Goal: Book appointment/travel/reservation

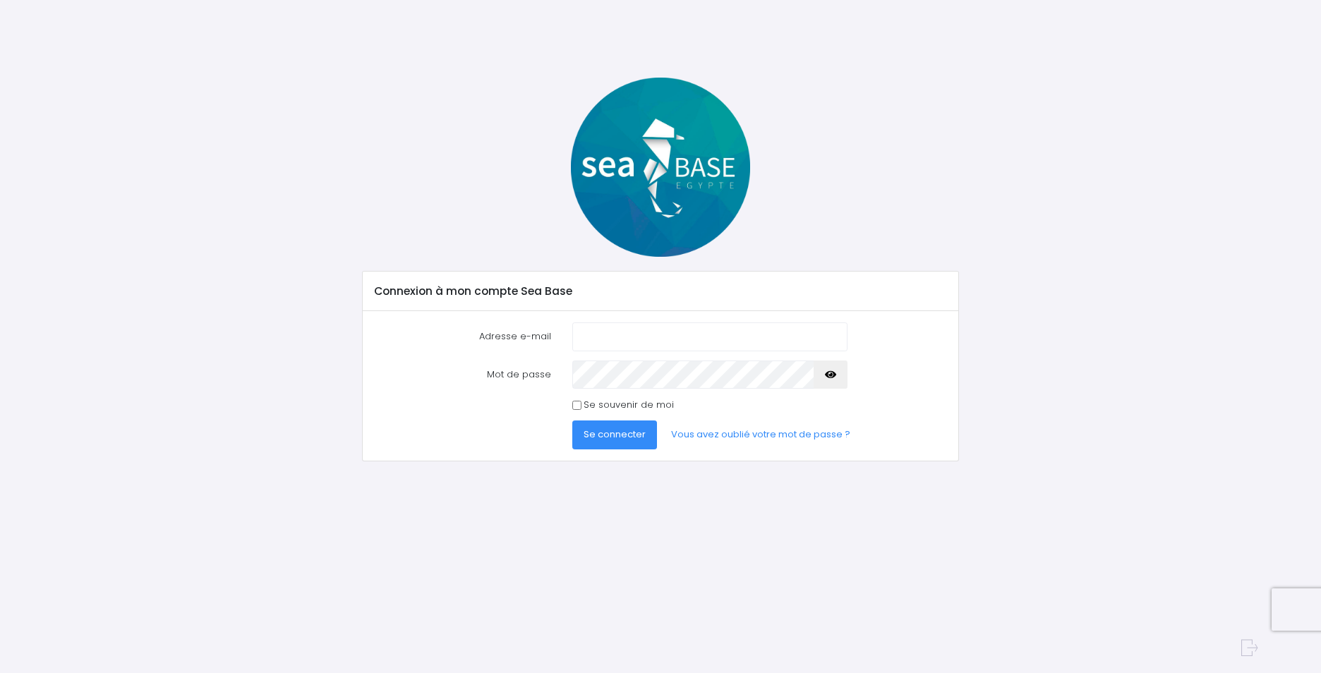
click at [612, 334] on input "Adresse e-mail" at bounding box center [709, 336] width 275 height 28
click at [609, 339] on input "Adresse e-mail" at bounding box center [709, 336] width 275 height 28
paste input "SpicePlouf98!"
drag, startPoint x: 677, startPoint y: 330, endPoint x: 396, endPoint y: 318, distance: 281.8
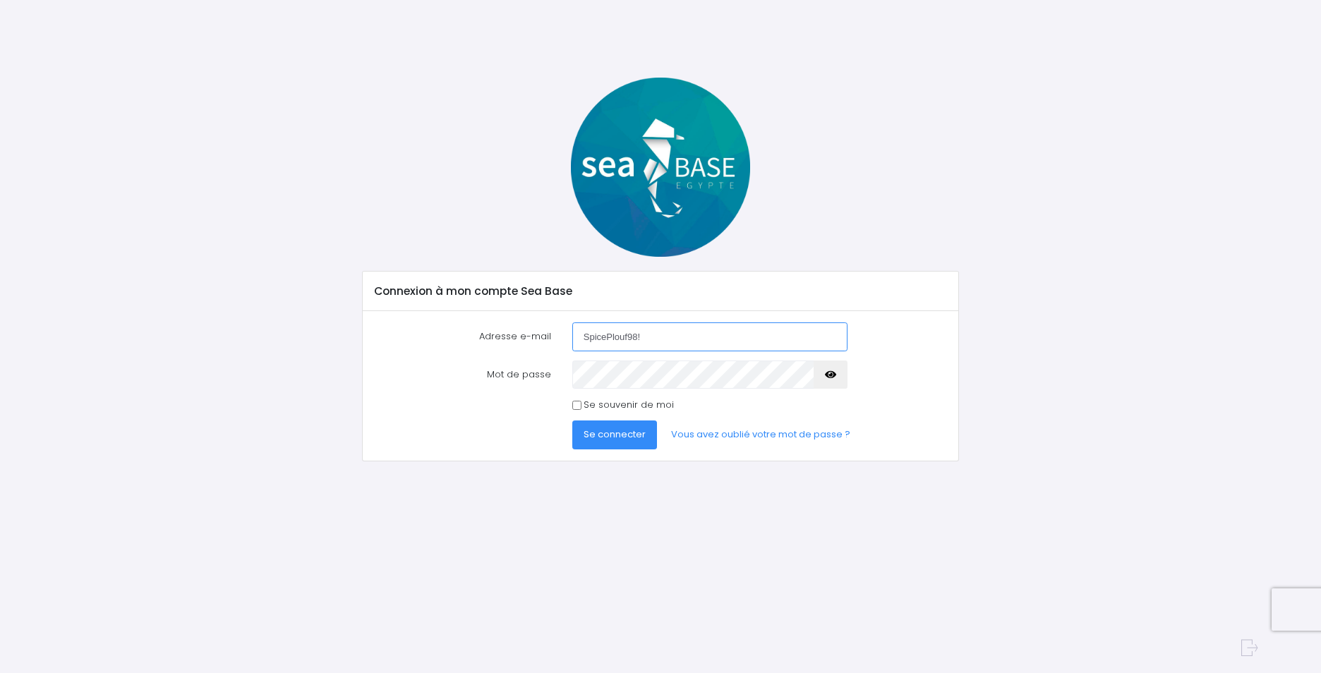
click at [396, 318] on div "Adresse e-mail SpicePlouf98! Mot de passe" at bounding box center [660, 386] width 595 height 150
click at [675, 341] on input "bcousantien@" at bounding box center [709, 336] width 275 height 28
type input "bcousantien@gmail.com"
click at [572, 421] on button "Se connecter" at bounding box center [614, 435] width 85 height 28
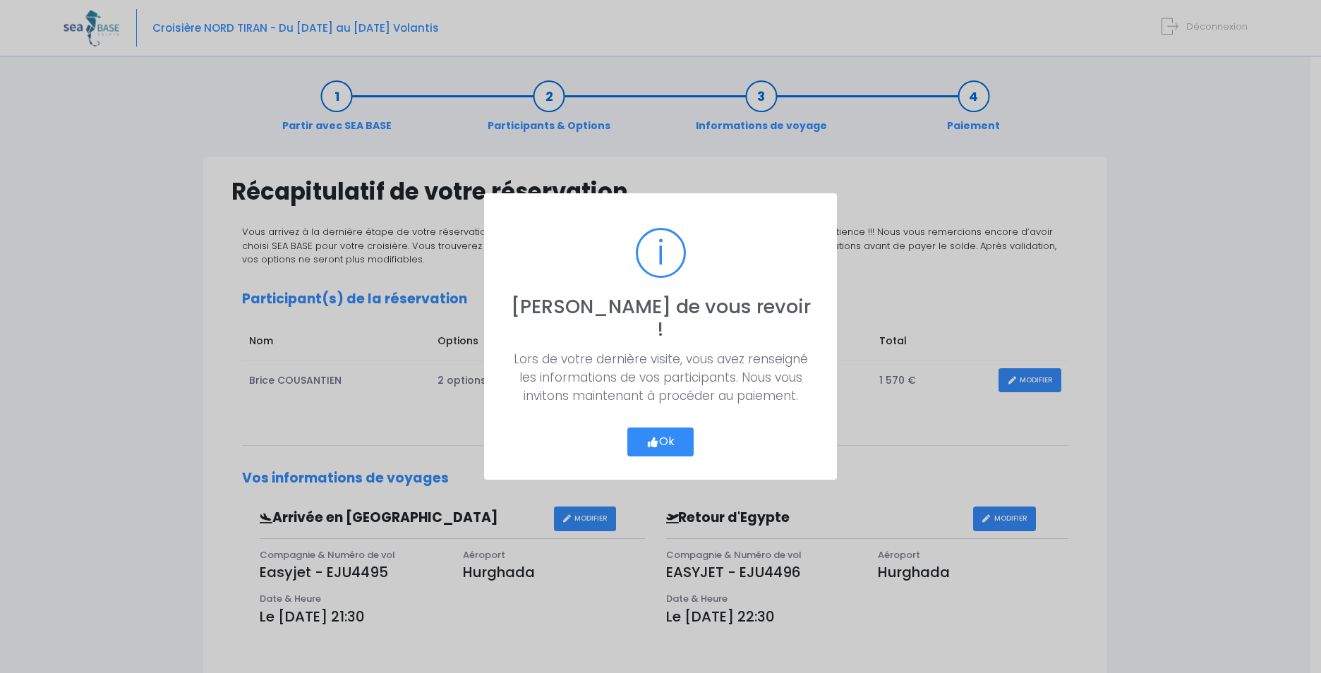
click at [670, 428] on button "Ok" at bounding box center [660, 443] width 66 height 30
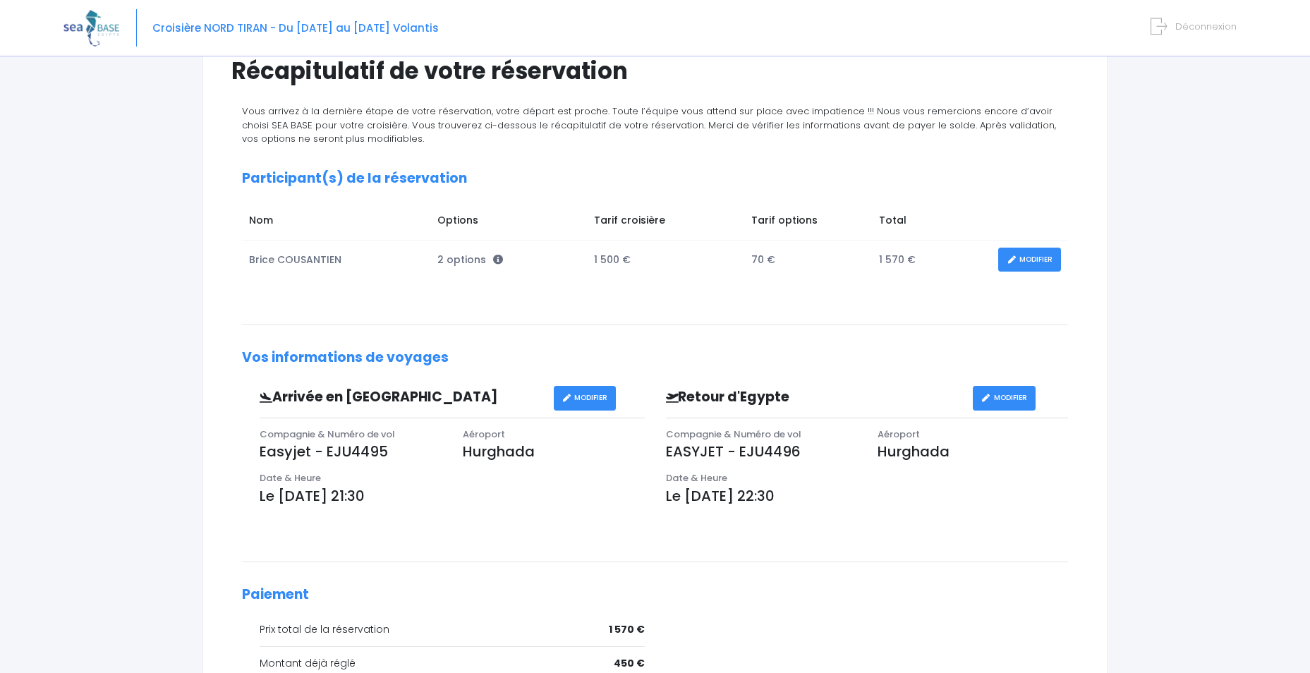
scroll to position [141, 0]
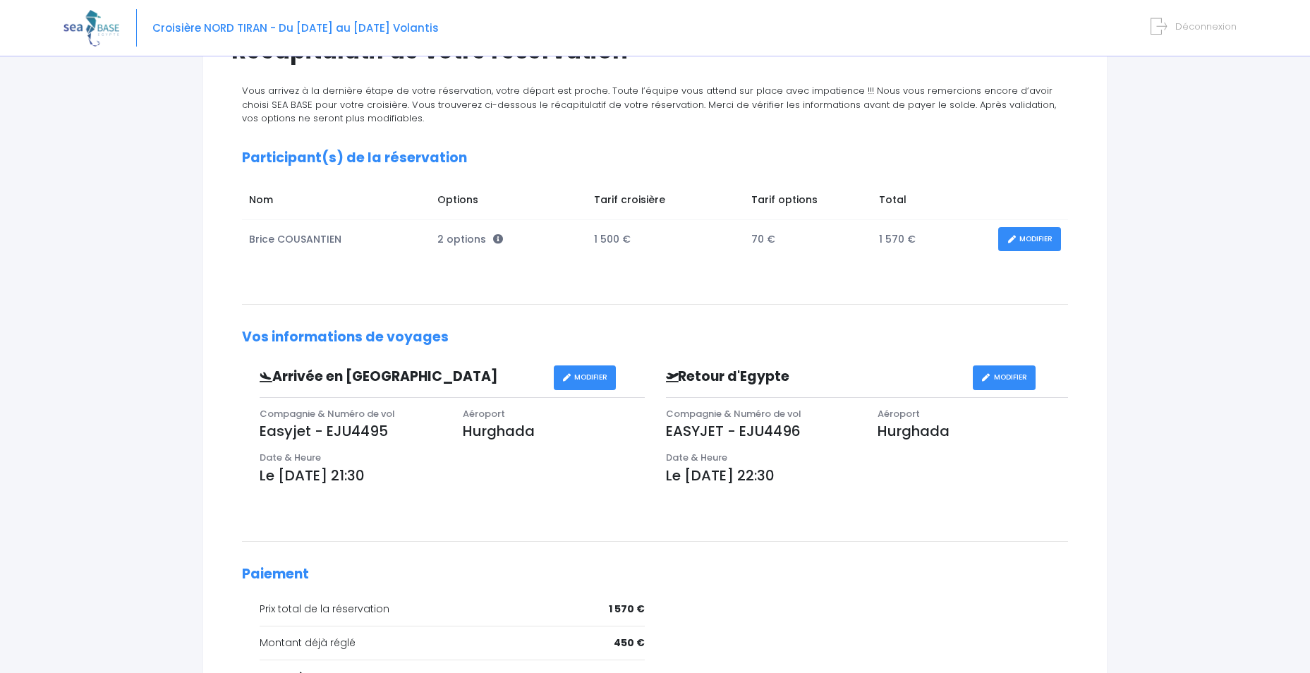
click at [1039, 230] on link "MODIFIER" at bounding box center [1029, 239] width 63 height 25
click at [1009, 244] on link "MODIFIER" at bounding box center [1029, 239] width 63 height 25
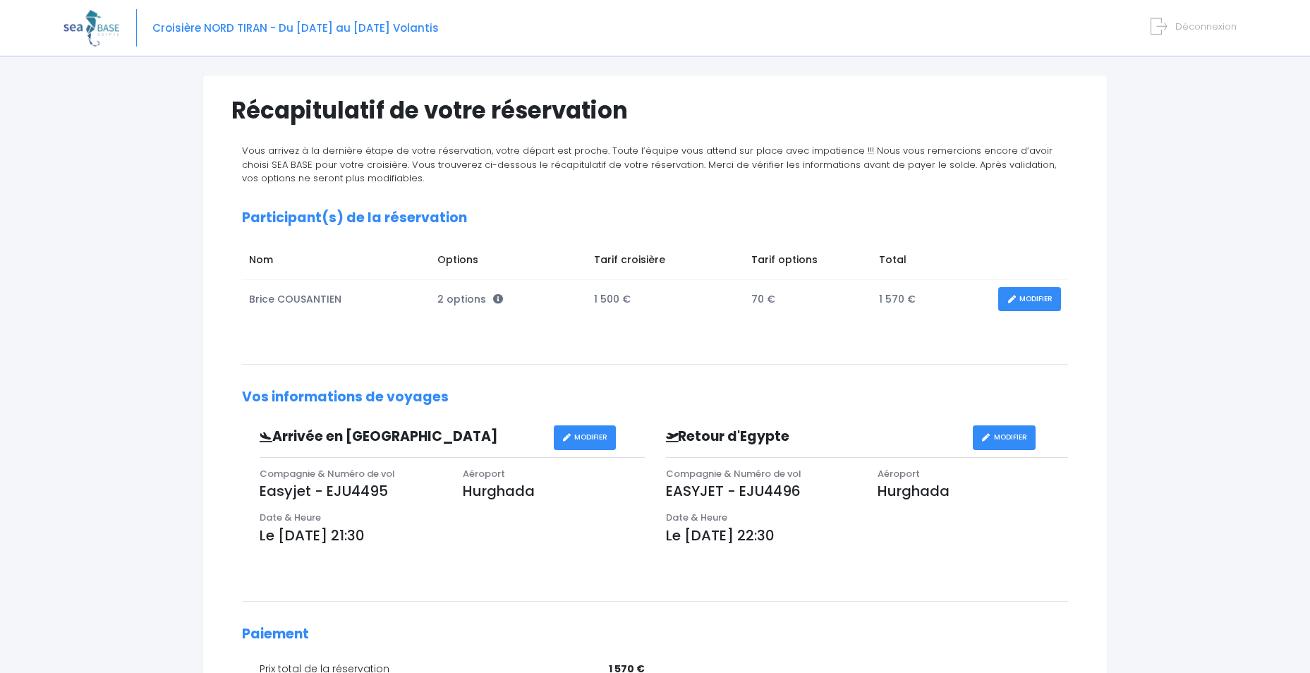
scroll to position [0, 0]
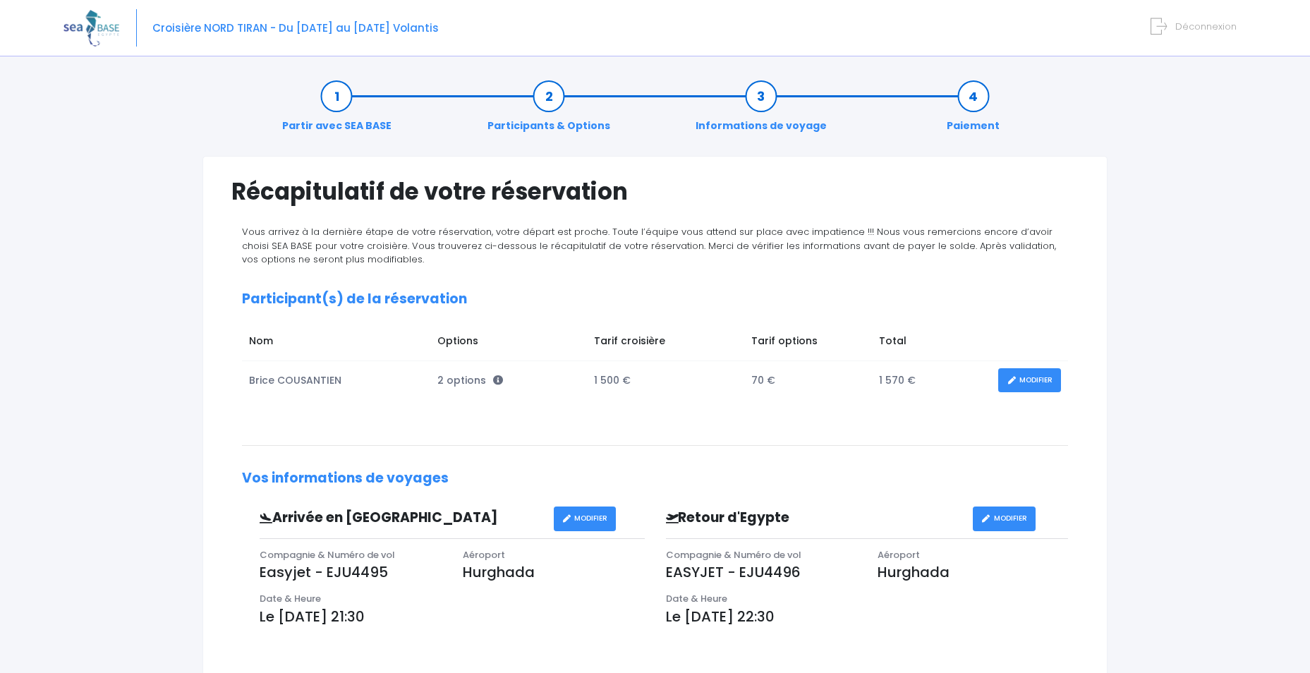
click at [1018, 371] on link "MODIFIER" at bounding box center [1029, 380] width 63 height 25
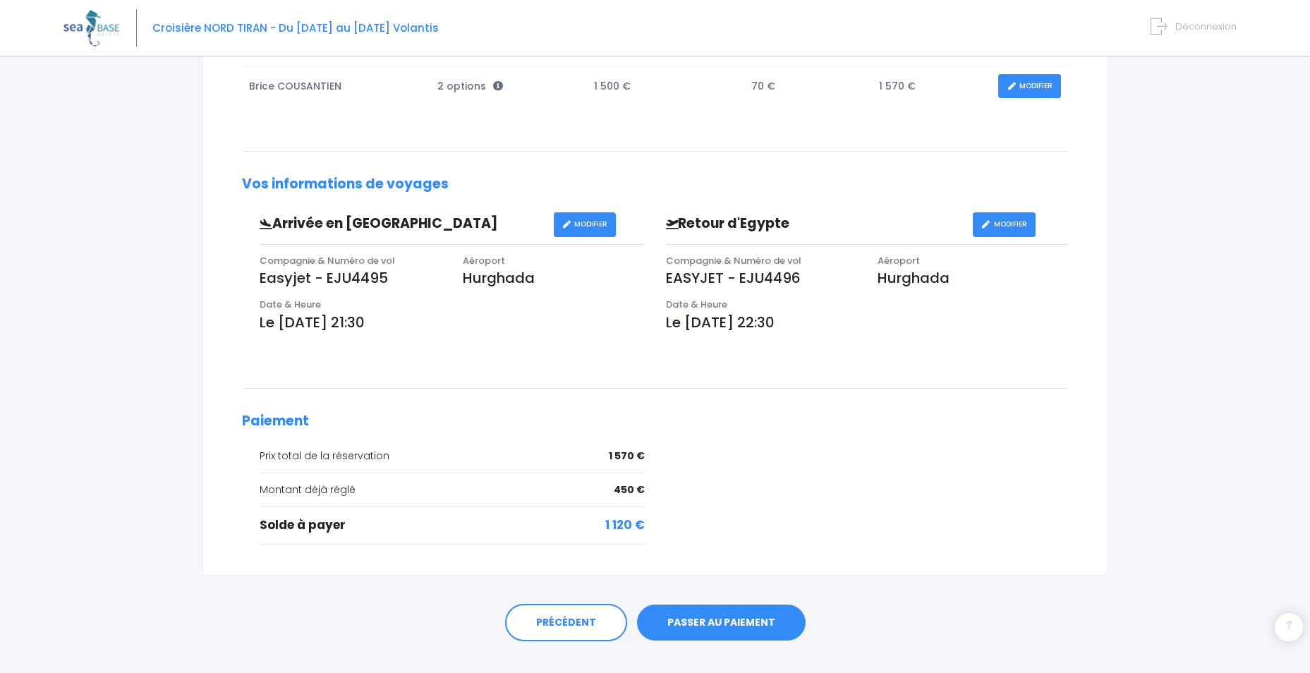
scroll to position [319, 0]
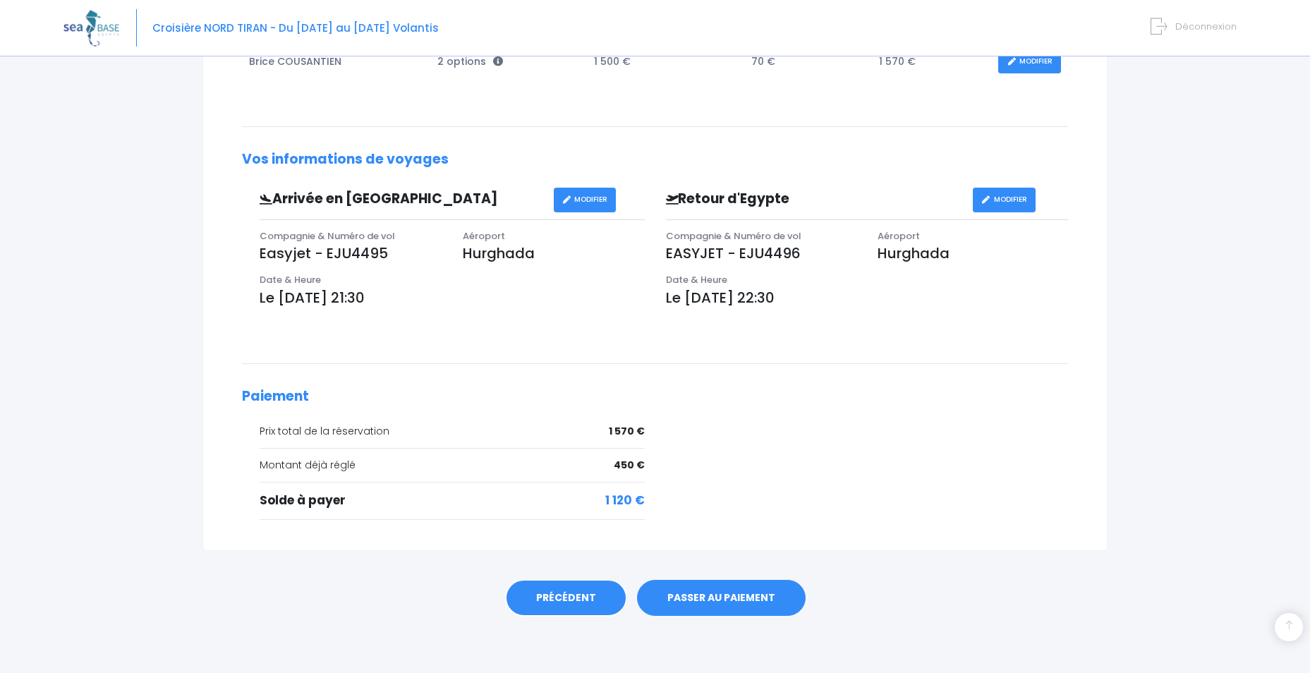
click at [552, 610] on link "PRÉCÉDENT" at bounding box center [566, 598] width 122 height 38
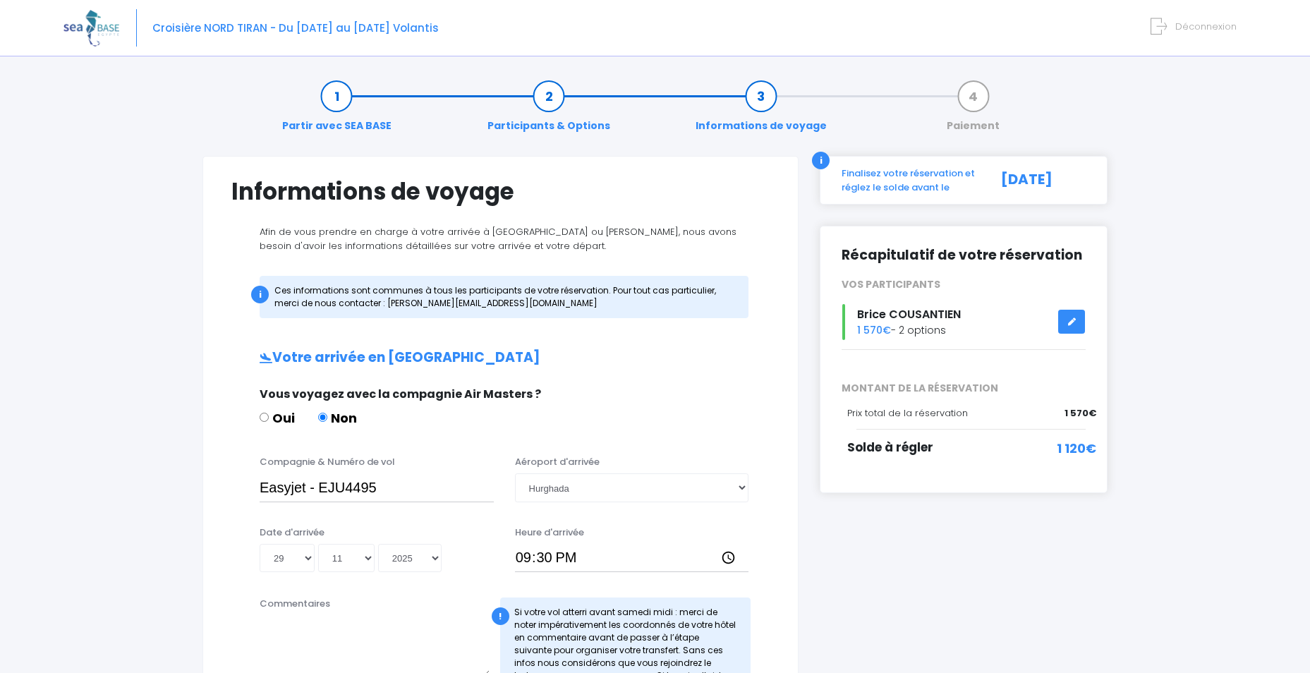
click at [1074, 322] on icon at bounding box center [1072, 322] width 10 height 0
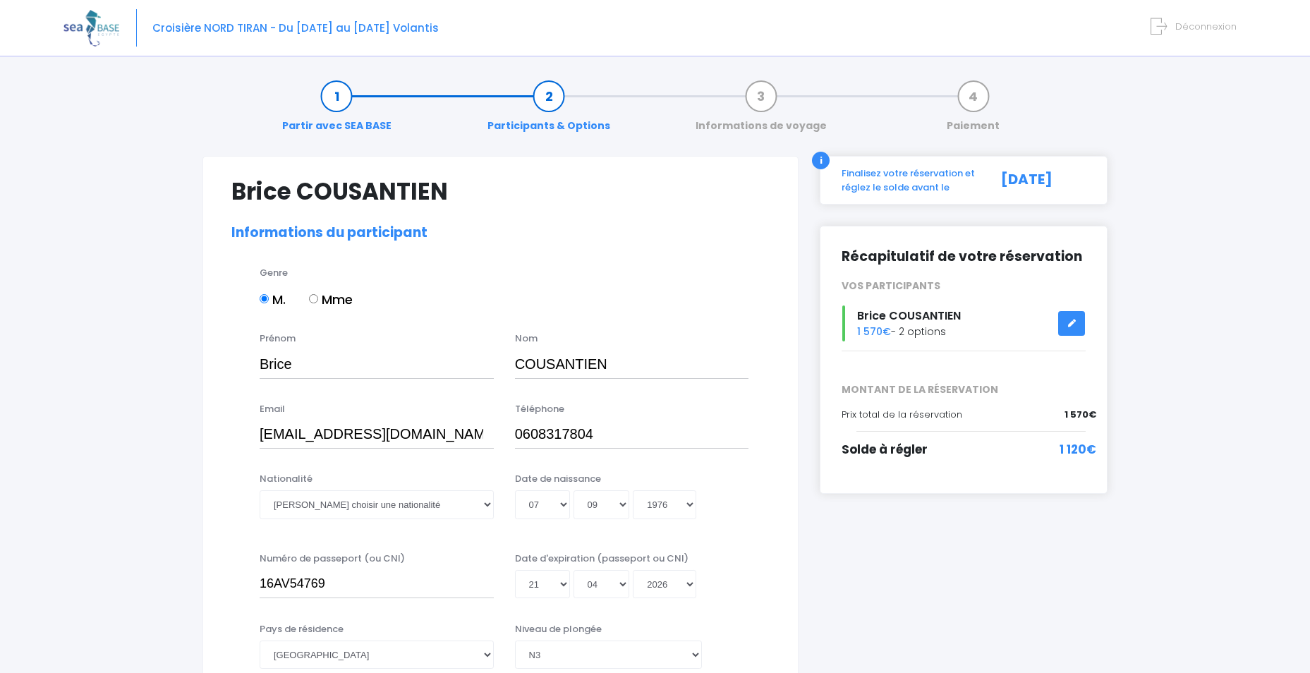
select select "N3"
select select "XL"
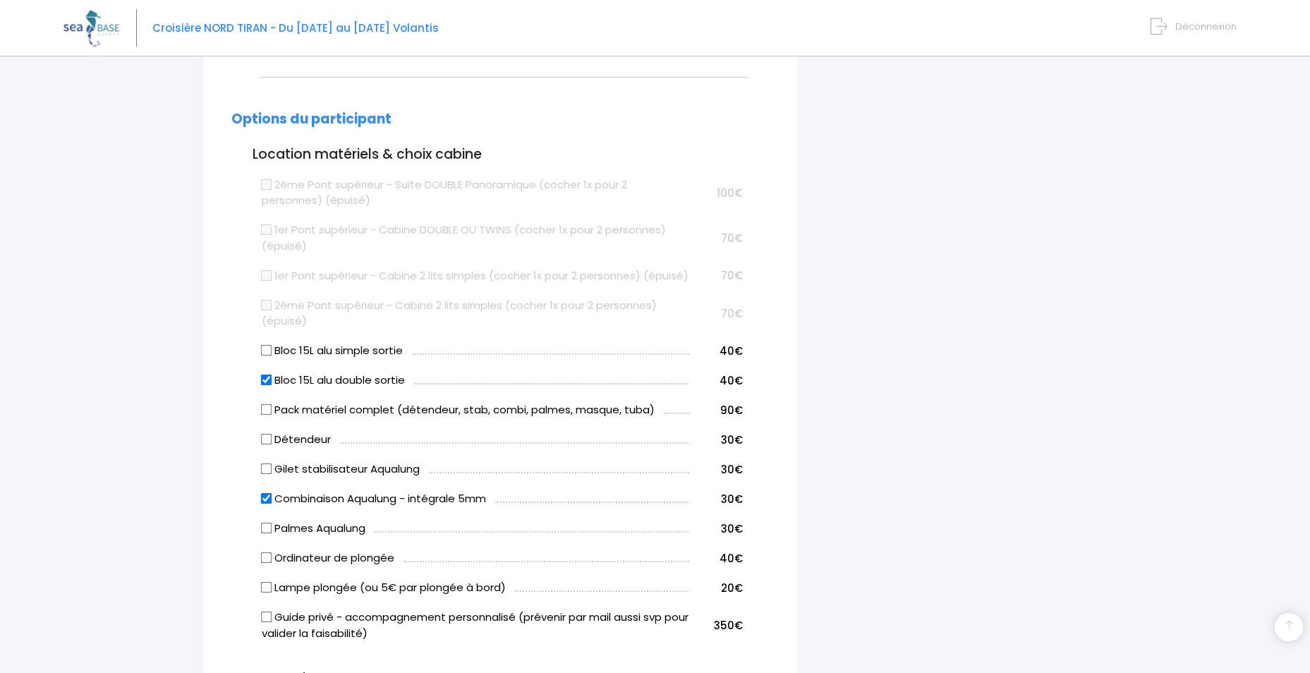
scroll to position [706, 0]
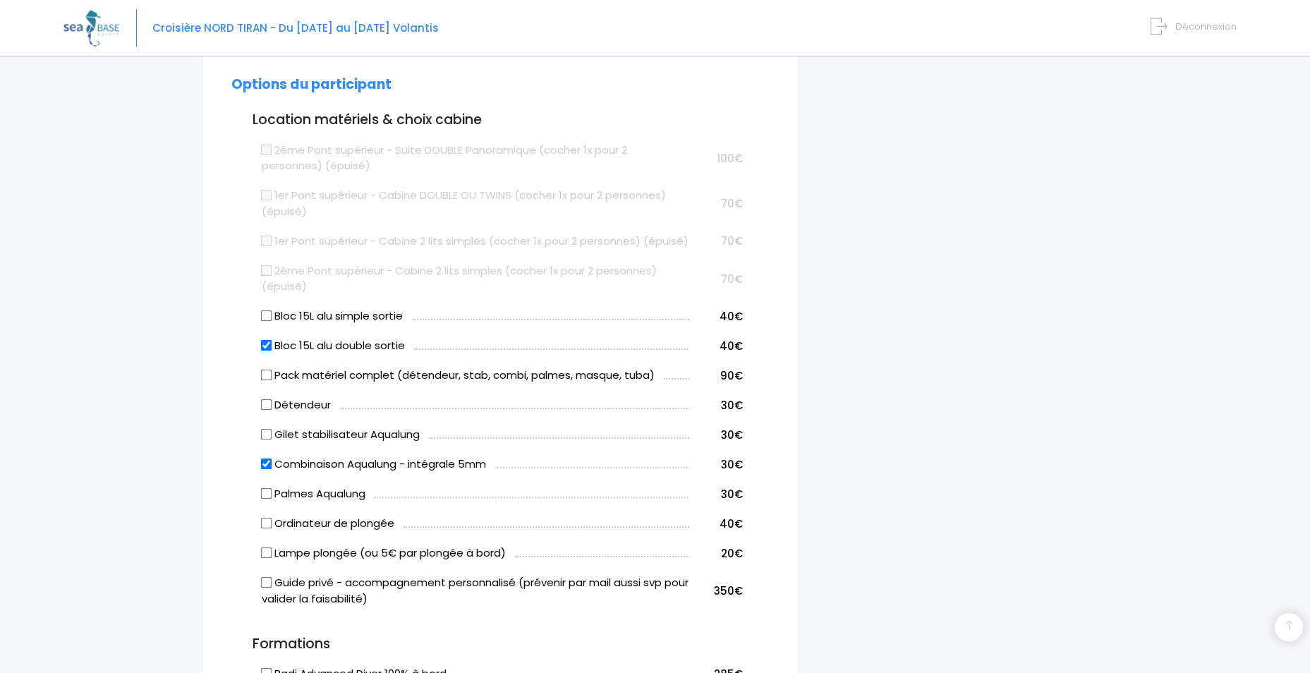
drag, startPoint x: 721, startPoint y: 511, endPoint x: 749, endPoint y: 506, distance: 28.0
click at [749, 506] on form "Brice COUSANTIEN Informations du participant Genre M. Mme Prénom Brice Nom COUS…" at bounding box center [500, 476] width 538 height 2009
click at [559, 384] on label "Pack matériel complet (détendeur, stab, combi, palmes, masque, tuba)" at bounding box center [458, 376] width 393 height 16
click at [272, 381] on input "Pack matériel complet (détendeur, stab, combi, palmes, masque, tuba)" at bounding box center [266, 375] width 11 height 11
checkbox input "true"
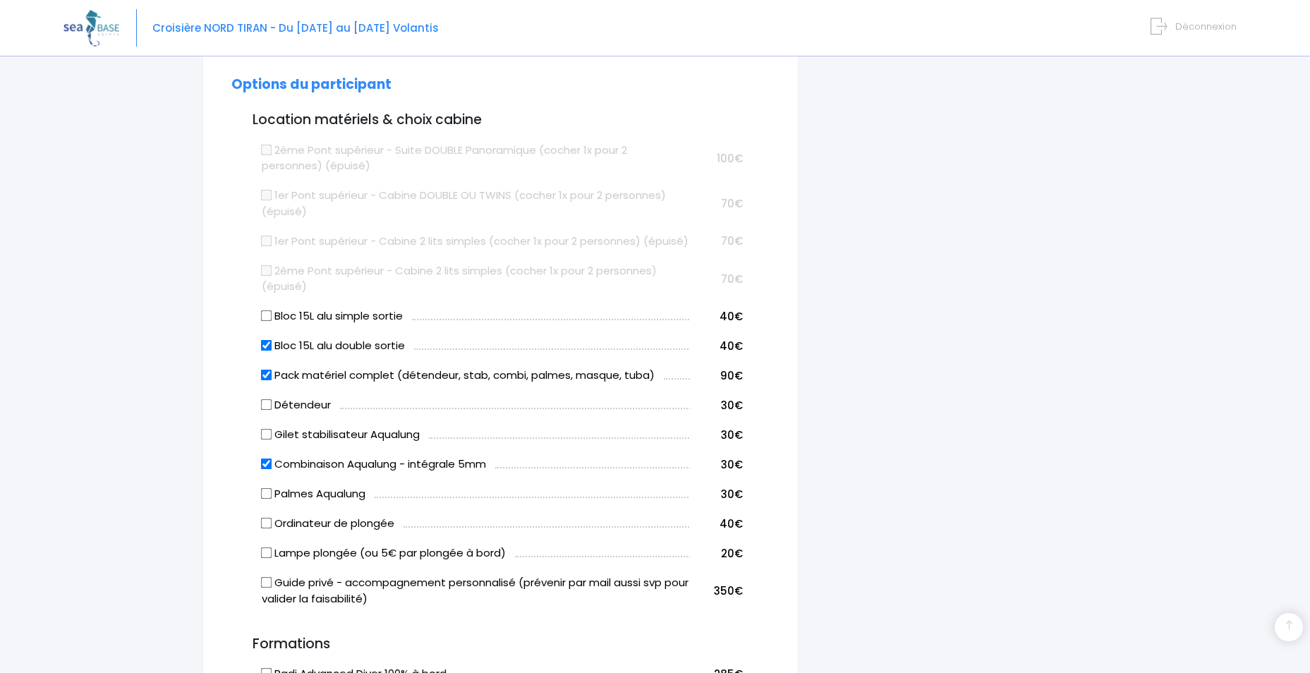
drag, startPoint x: 719, startPoint y: 509, endPoint x: 742, endPoint y: 507, distance: 23.5
click at [742, 507] on td "30€" at bounding box center [716, 492] width 53 height 30
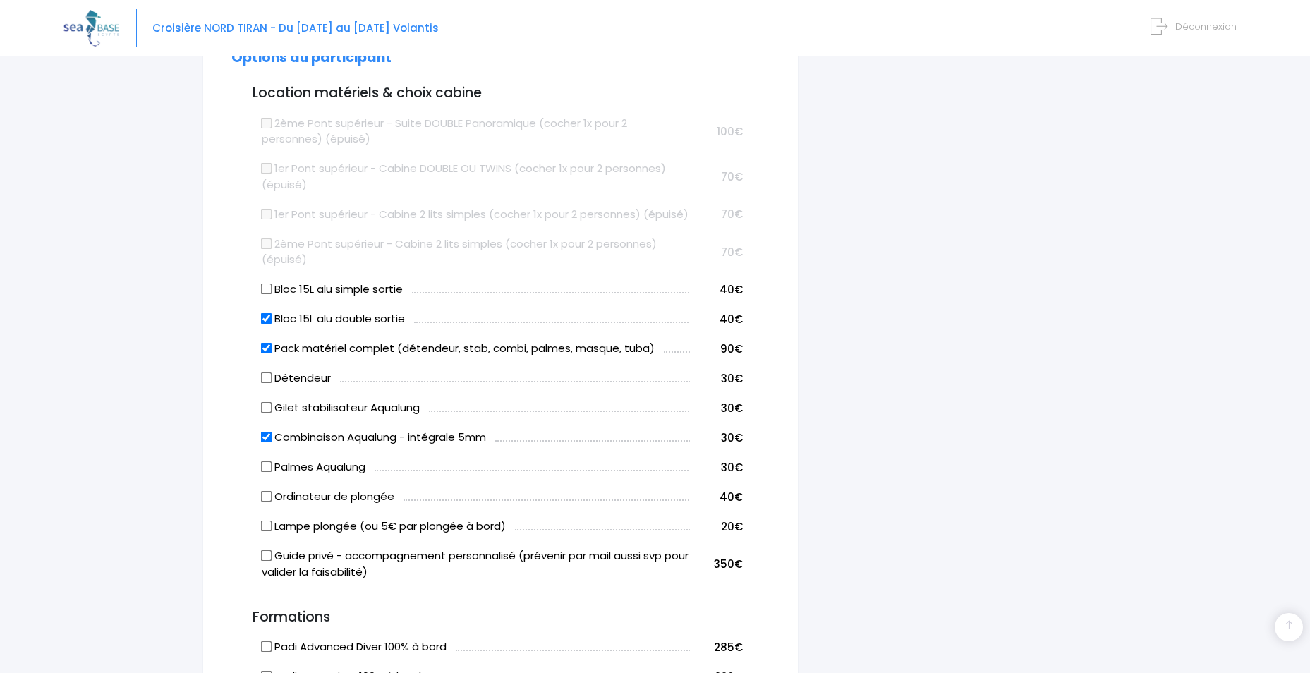
scroll to position [776, 0]
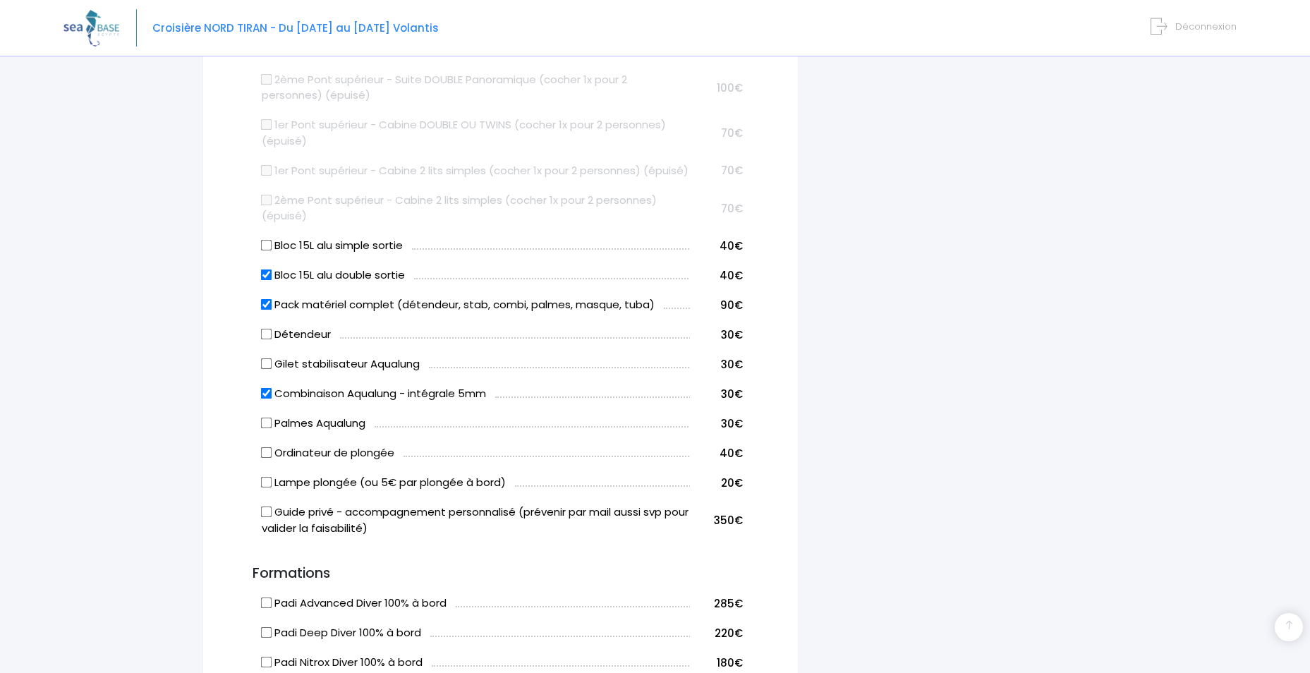
drag, startPoint x: 719, startPoint y: 349, endPoint x: 733, endPoint y: 349, distance: 14.1
click at [733, 347] on td "30€" at bounding box center [716, 333] width 53 height 30
click at [759, 416] on form "Brice COUSANTIEN Informations du participant Genre M. Mme Prénom Brice Nom COUS…" at bounding box center [500, 406] width 538 height 2009
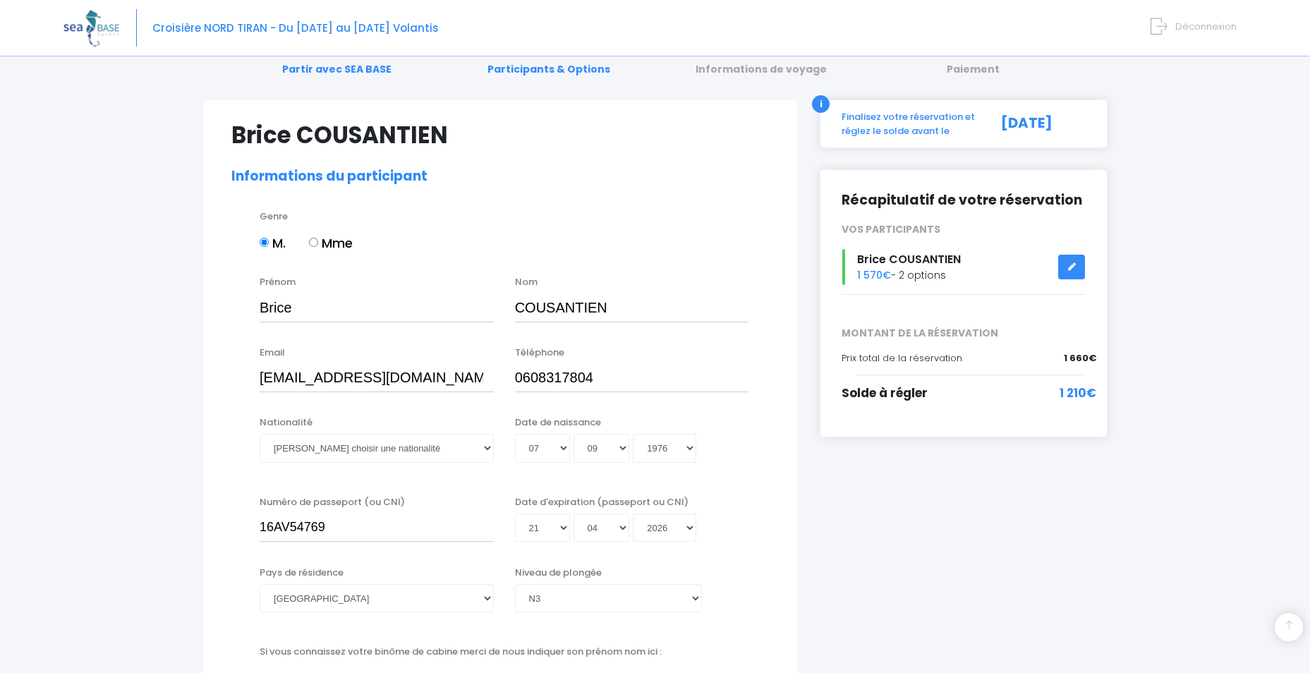
scroll to position [0, 0]
